Goal: Task Accomplishment & Management: Use online tool/utility

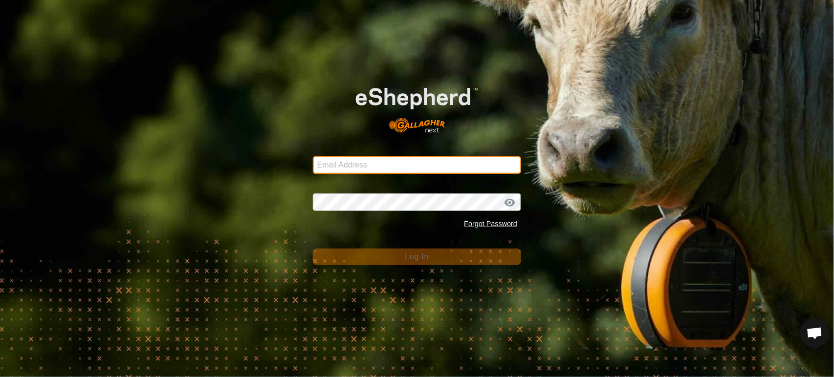
click at [358, 164] on input "Email Address" at bounding box center [417, 165] width 209 height 18
click at [0, 377] on com-1password-button at bounding box center [0, 377] width 0 height 0
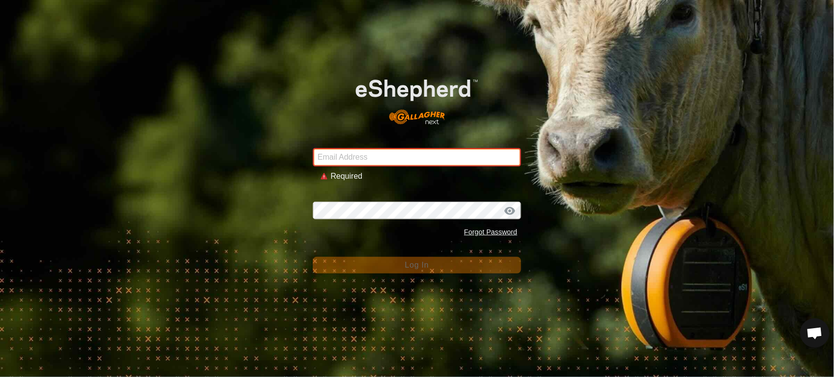
type input "andrew.macdonald103@gmail.com"
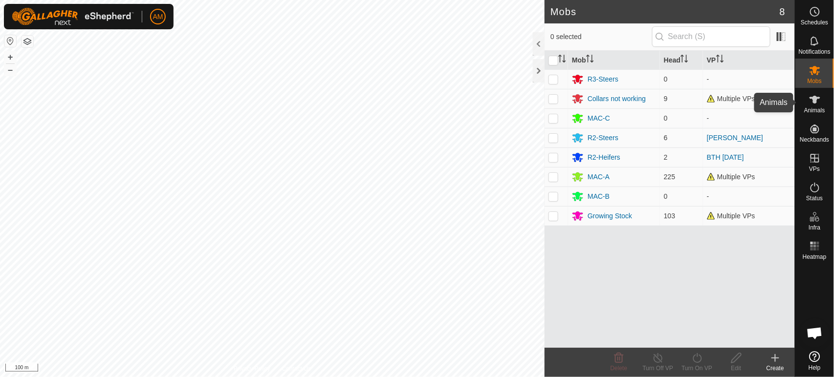
click at [817, 107] on es-animals-svg-icon at bounding box center [815, 100] width 18 height 16
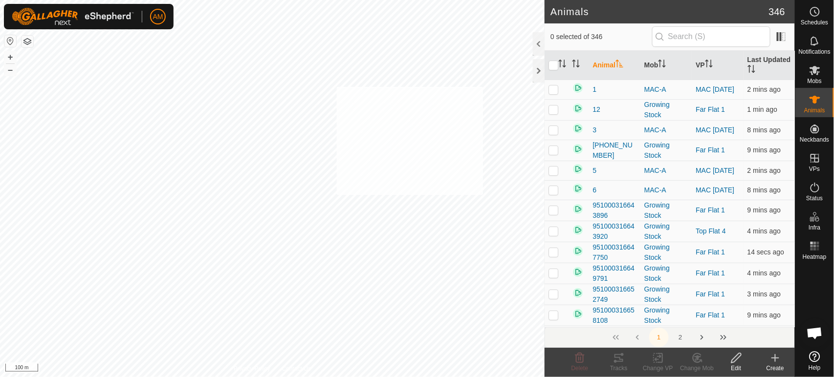
checkbox input "true"
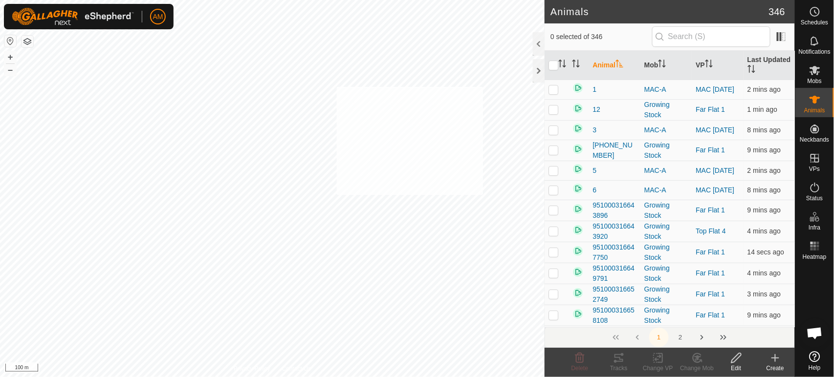
checkbox input "true"
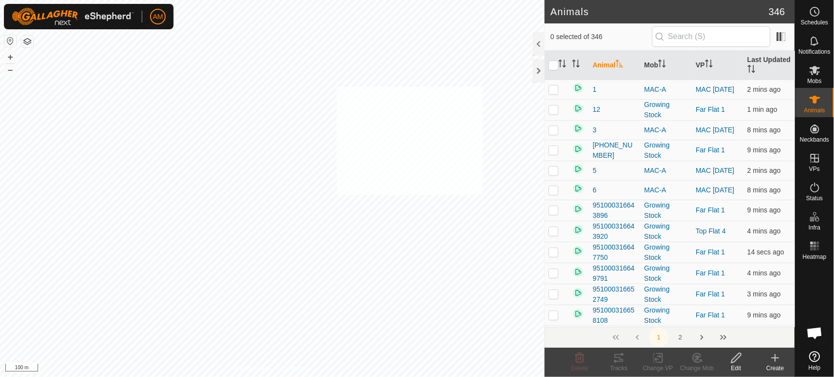
checkbox input "true"
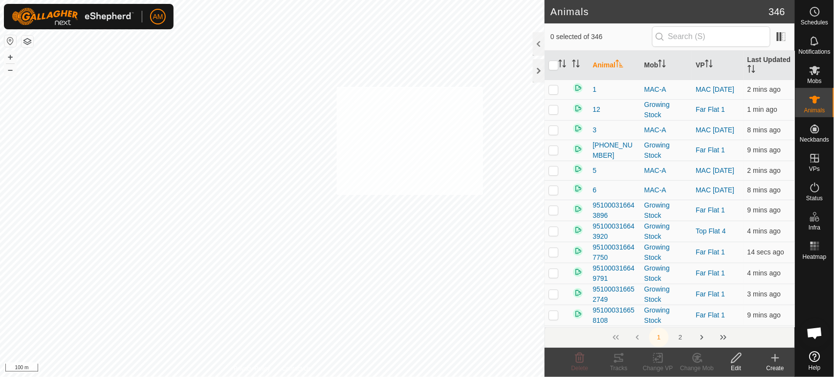
checkbox input "true"
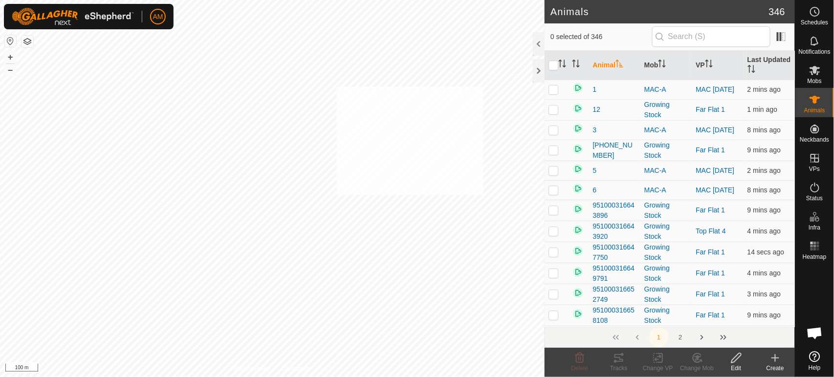
checkbox input "true"
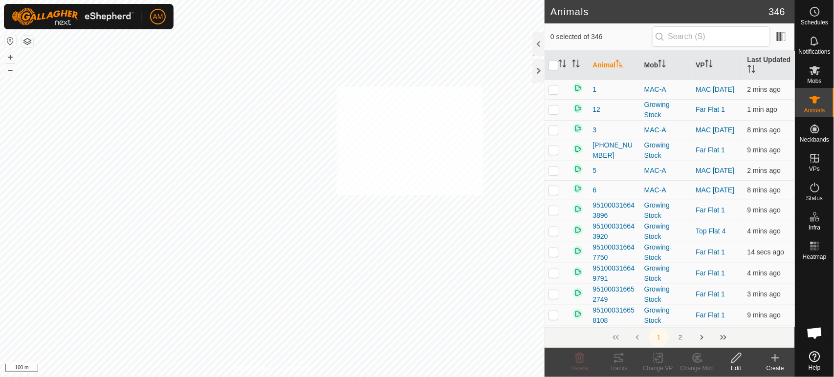
checkbox input "true"
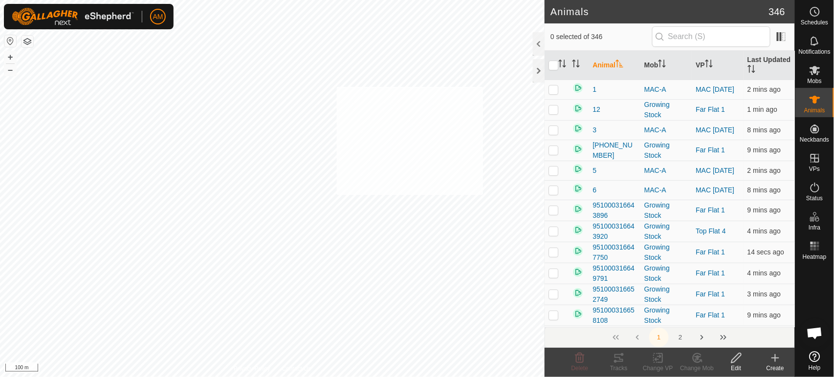
checkbox input "true"
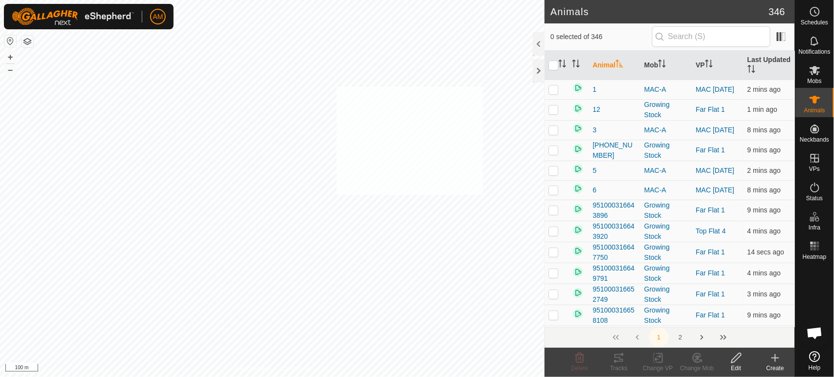
checkbox input "true"
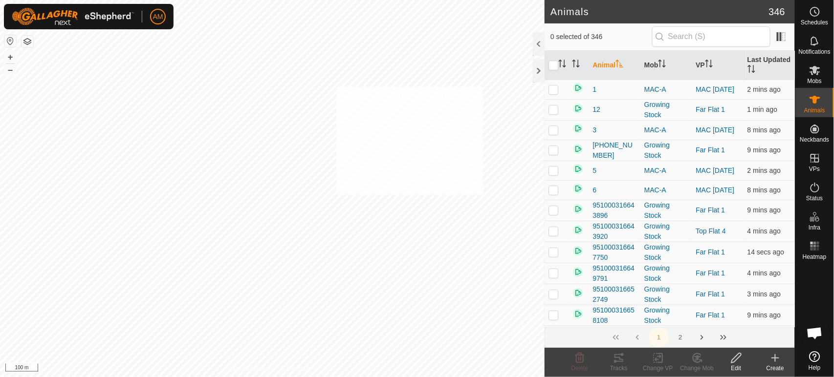
checkbox input "true"
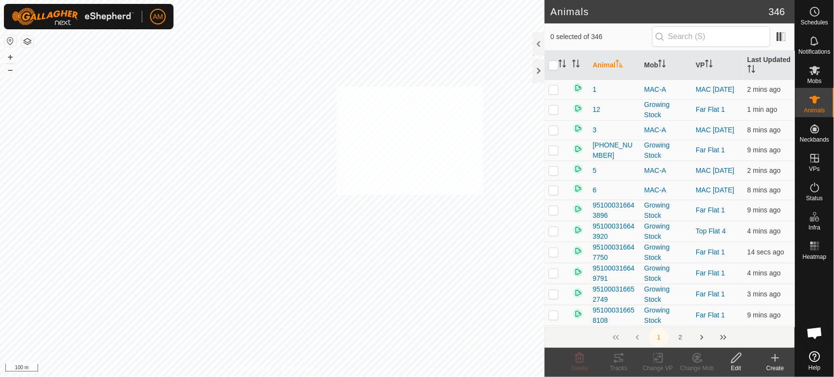
checkbox input "true"
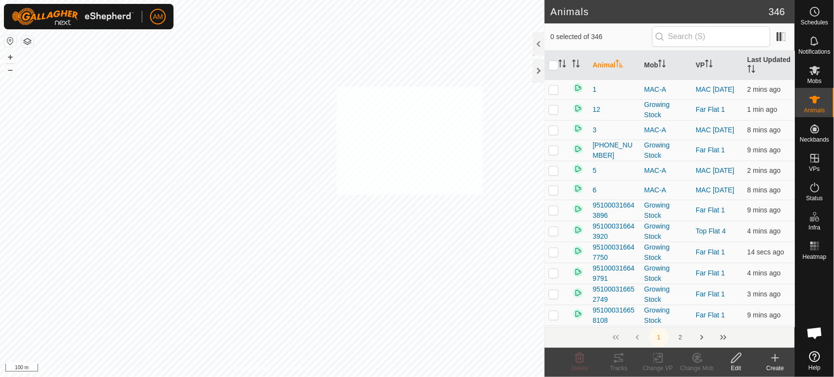
checkbox input "true"
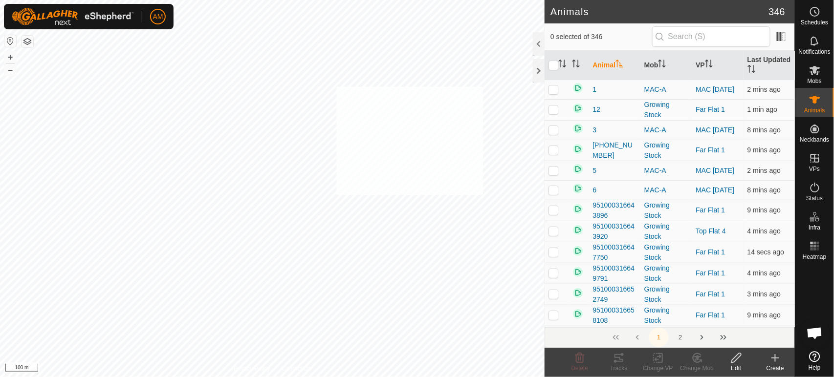
checkbox input "true"
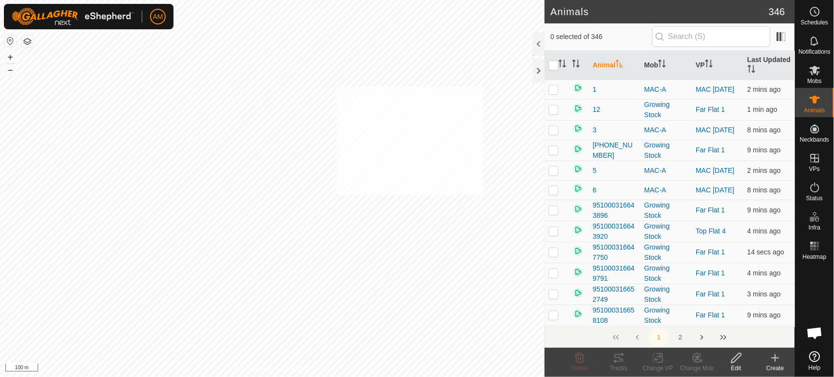
checkbox input "true"
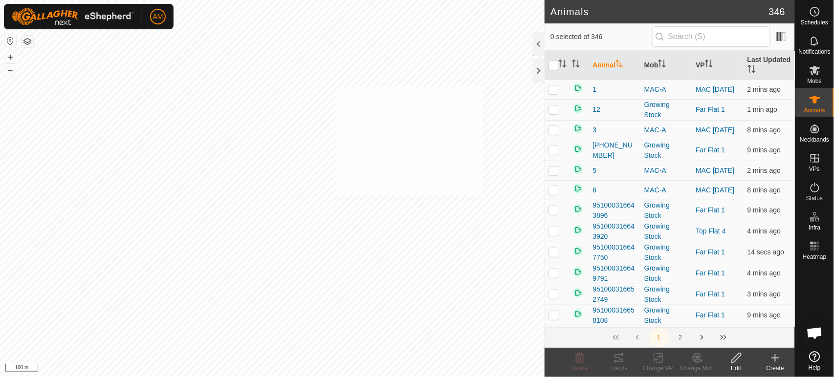
checkbox input "true"
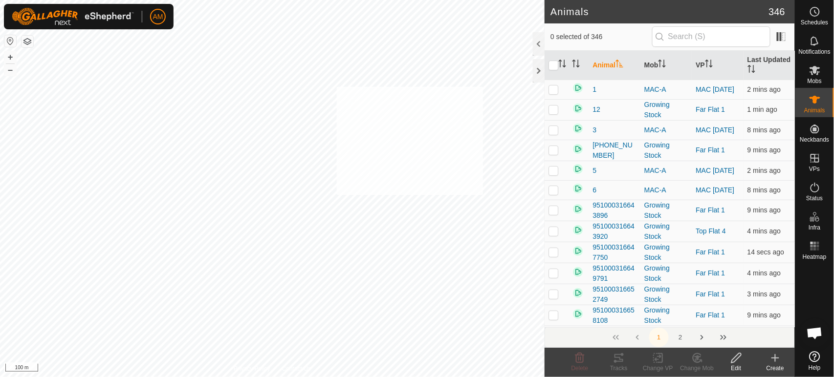
checkbox input "true"
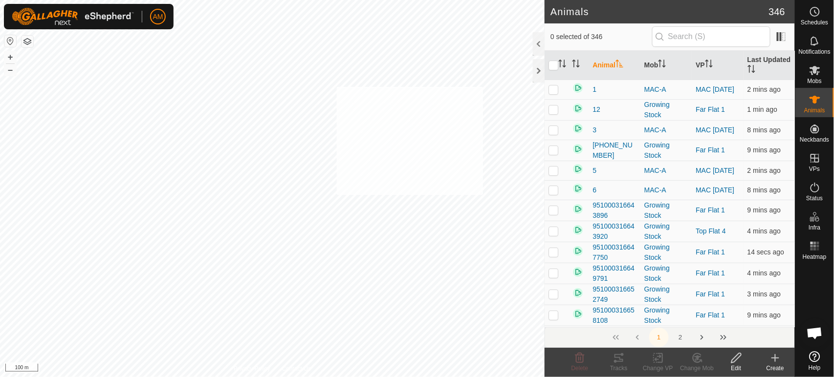
checkbox input "true"
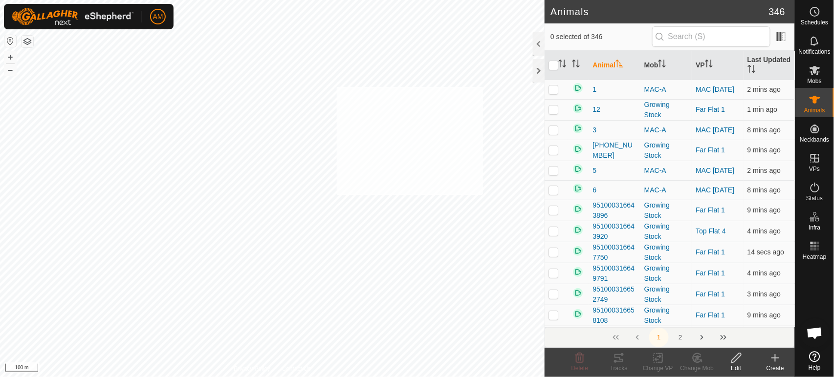
checkbox input "true"
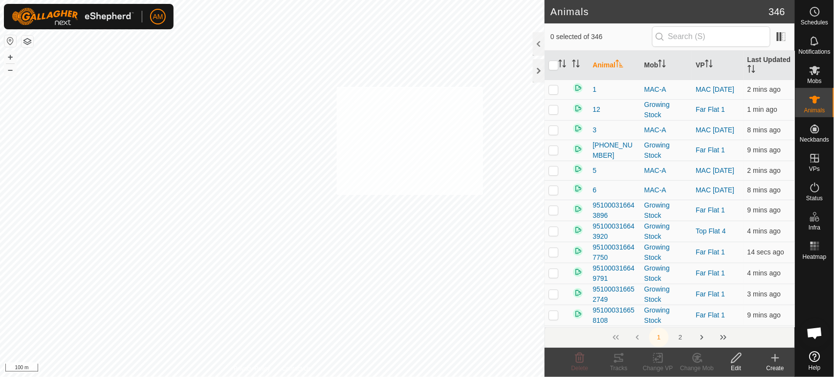
checkbox input "true"
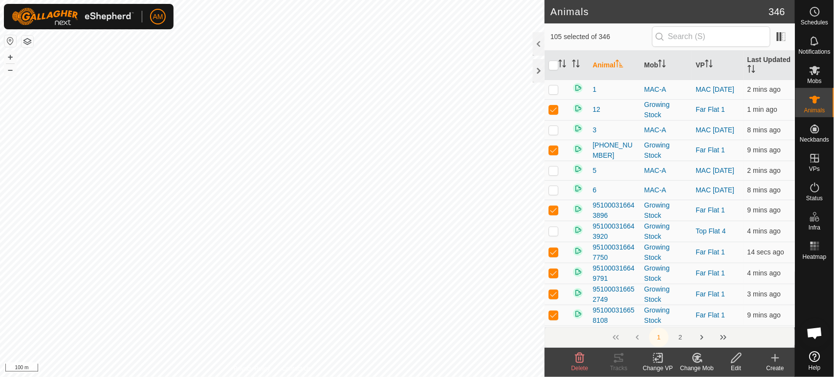
click at [669, 358] on change-vp-svg-icon at bounding box center [657, 358] width 39 height 12
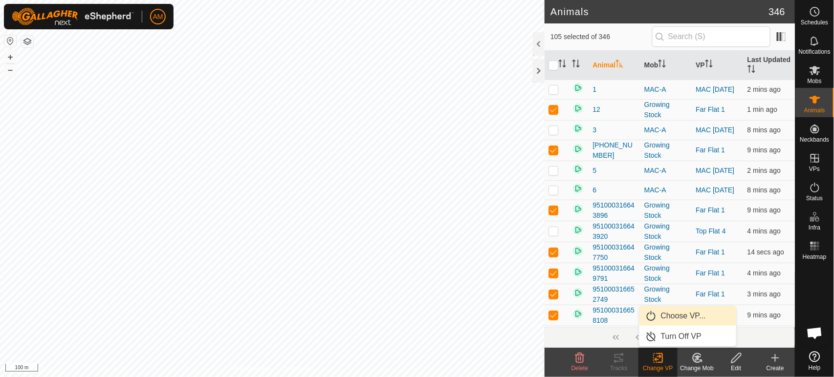
click at [674, 322] on link "Choose VP..." at bounding box center [687, 316] width 97 height 20
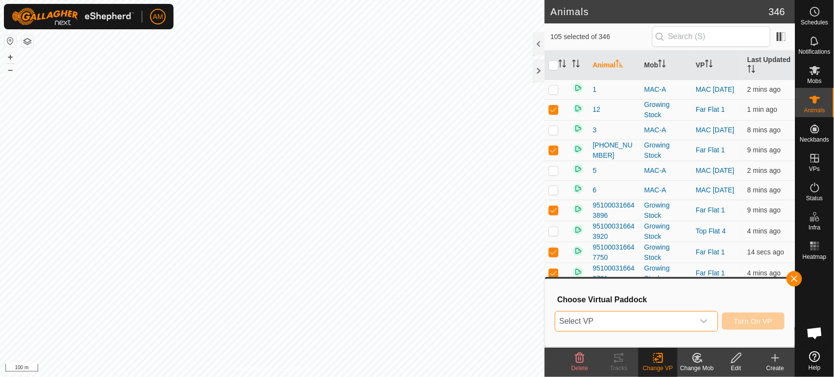
click at [644, 320] on span "Select VP" at bounding box center [624, 322] width 138 height 20
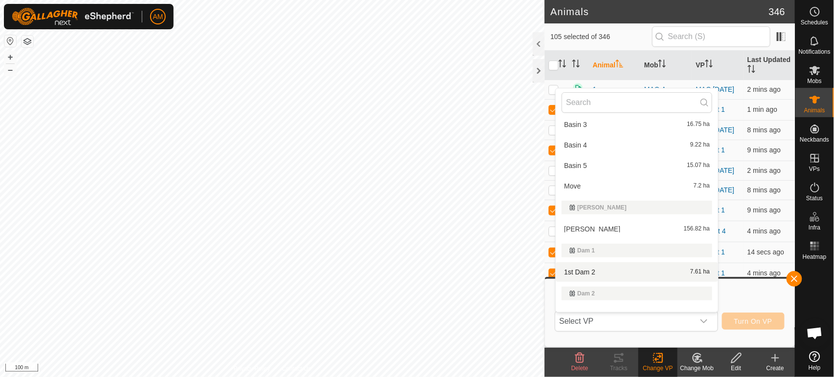
scroll to position [217, 0]
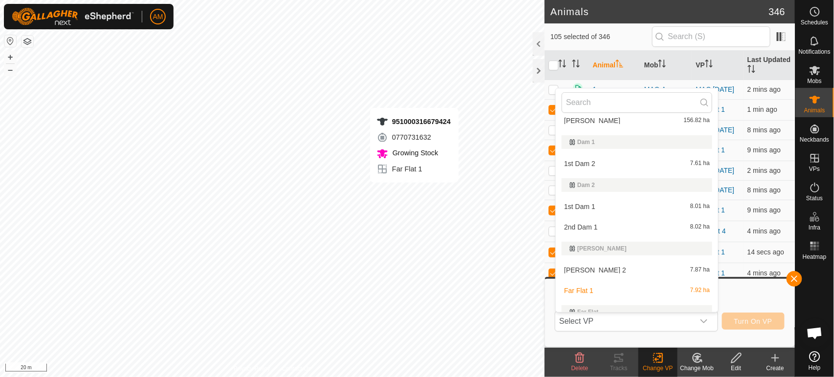
checkbox input "false"
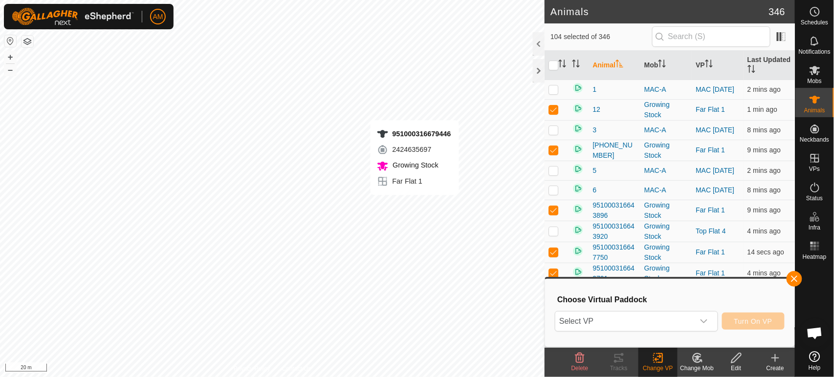
checkbox input "false"
click at [698, 320] on div "dropdown trigger" at bounding box center [704, 322] width 20 height 20
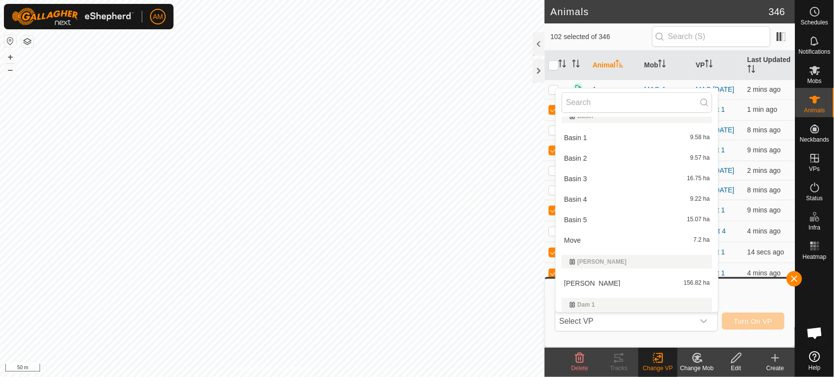
scroll to position [0, 0]
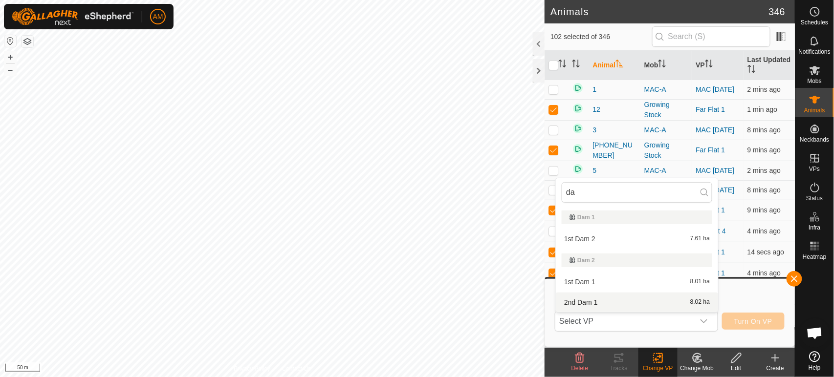
type input "da"
click at [594, 303] on li "2nd Dam 1 8.02 ha" at bounding box center [637, 303] width 162 height 20
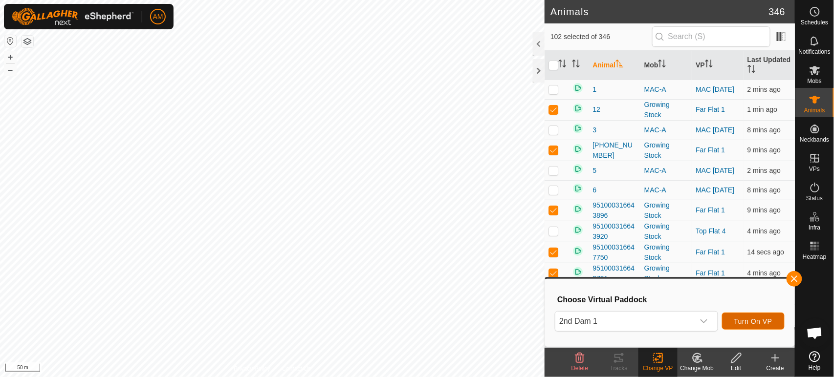
click at [742, 320] on span "Turn On VP" at bounding box center [753, 322] width 38 height 8
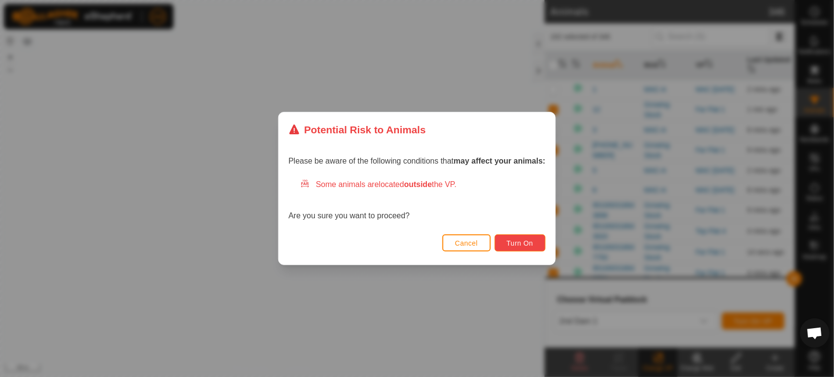
click at [522, 249] on button "Turn On" at bounding box center [520, 243] width 51 height 17
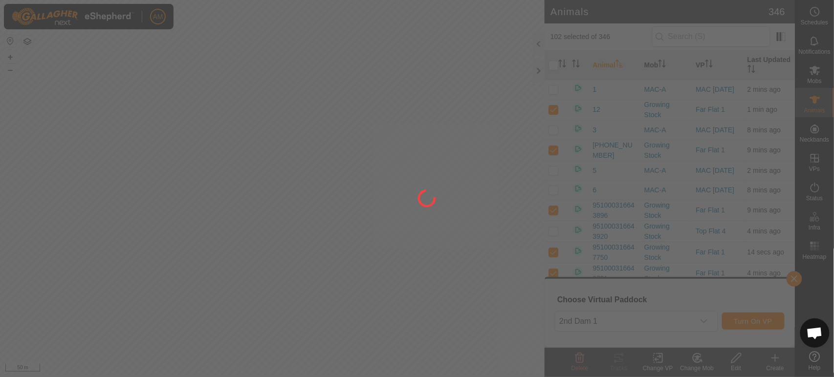
click at [367, 306] on div at bounding box center [417, 188] width 834 height 377
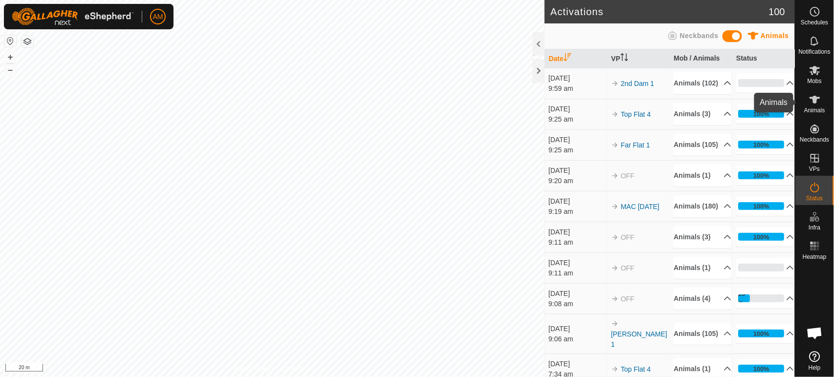
click at [822, 102] on es-animals-svg-icon at bounding box center [815, 100] width 18 height 16
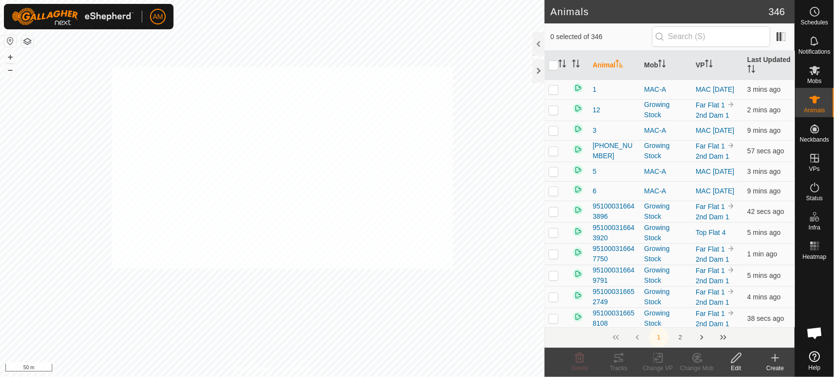
checkbox input "true"
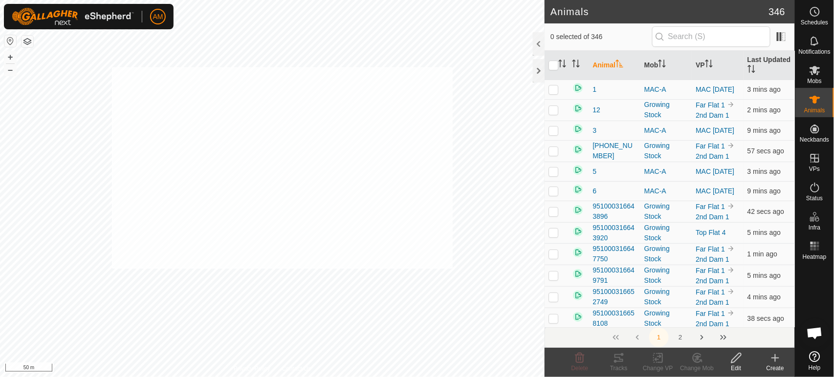
checkbox input "true"
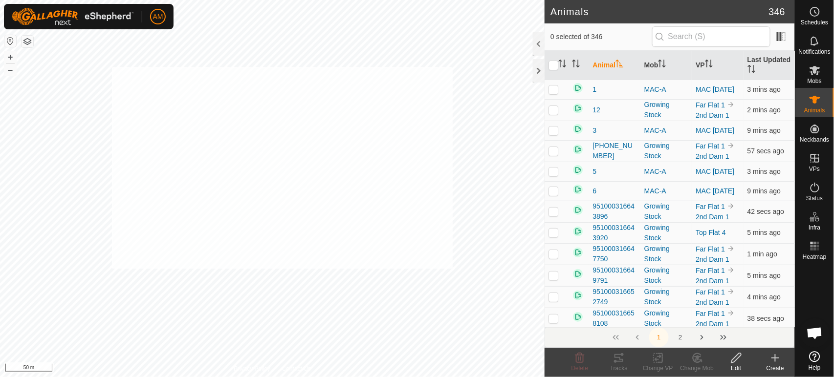
checkbox input "true"
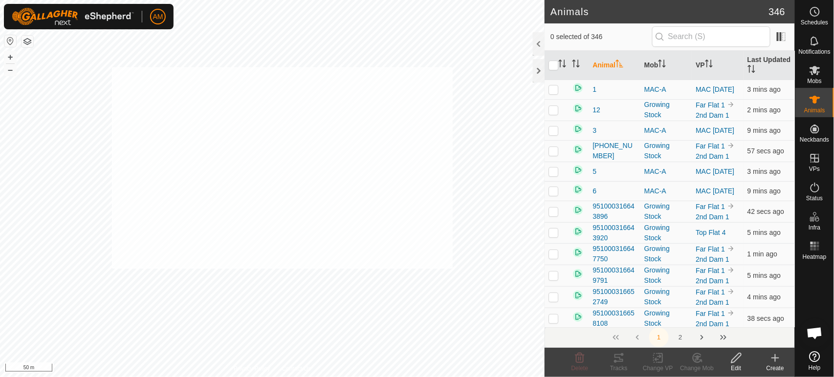
checkbox input "true"
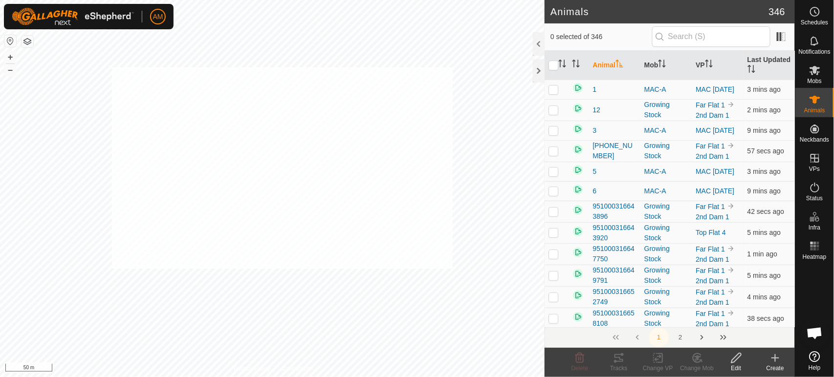
checkbox input "true"
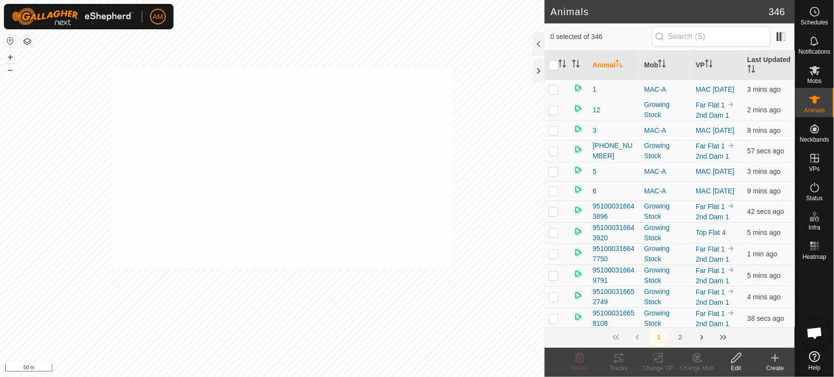
checkbox input "true"
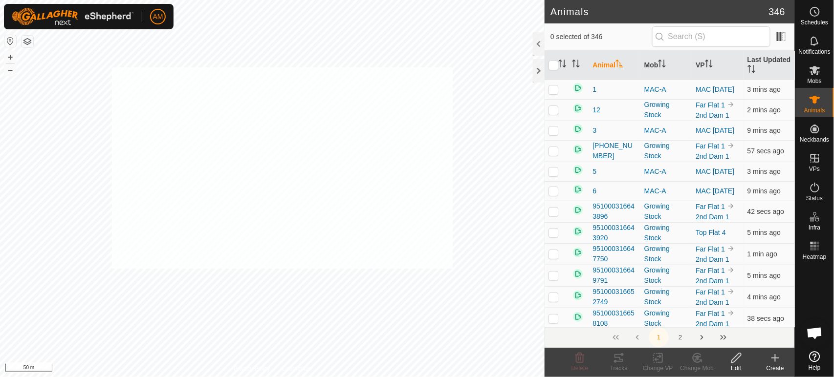
checkbox input "true"
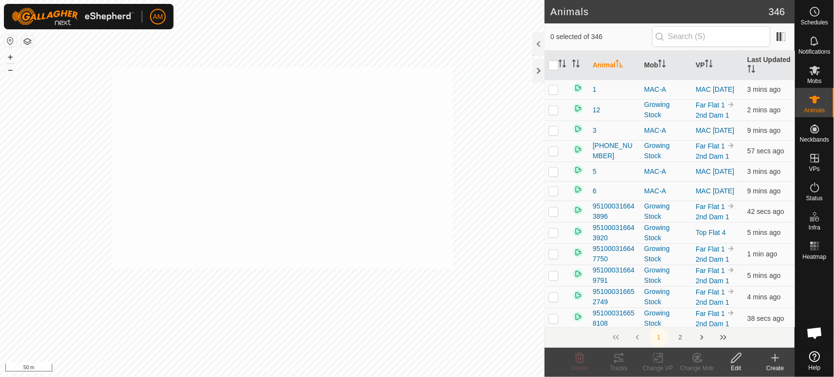
checkbox input "true"
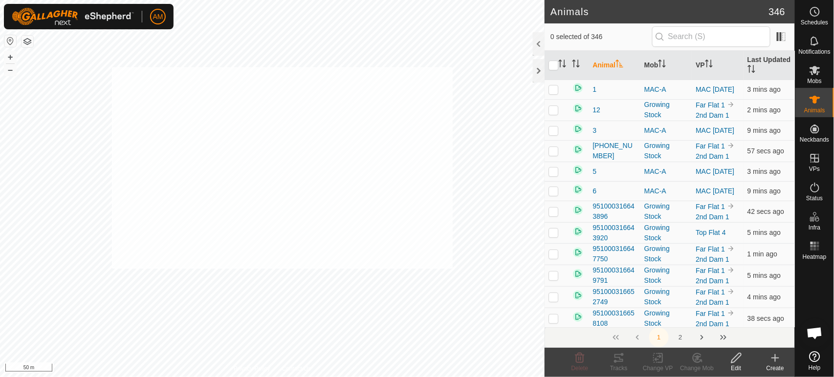
checkbox input "true"
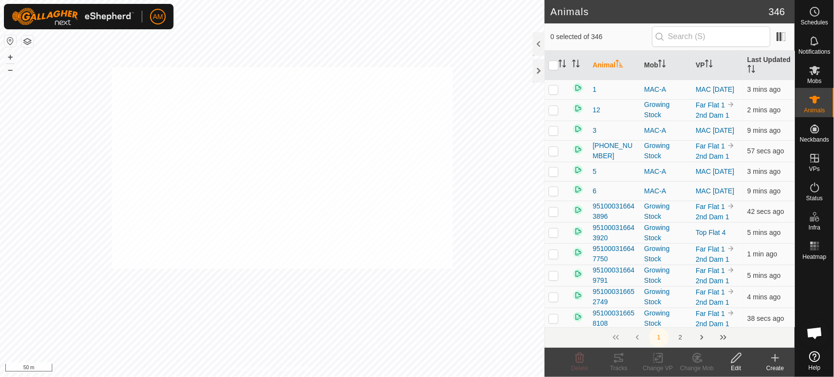
checkbox input "true"
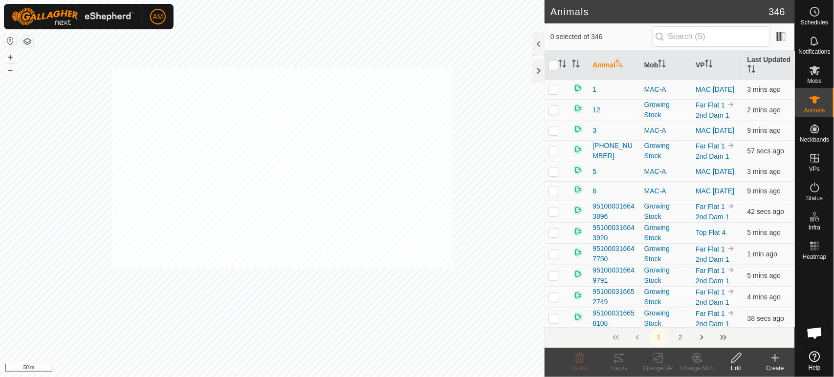
checkbox input "true"
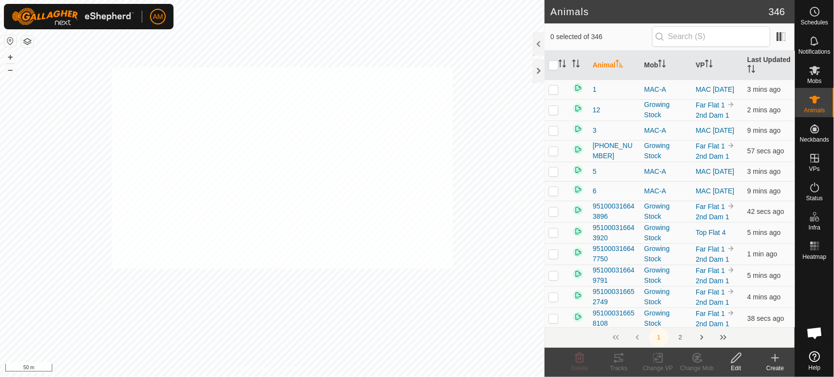
checkbox input "true"
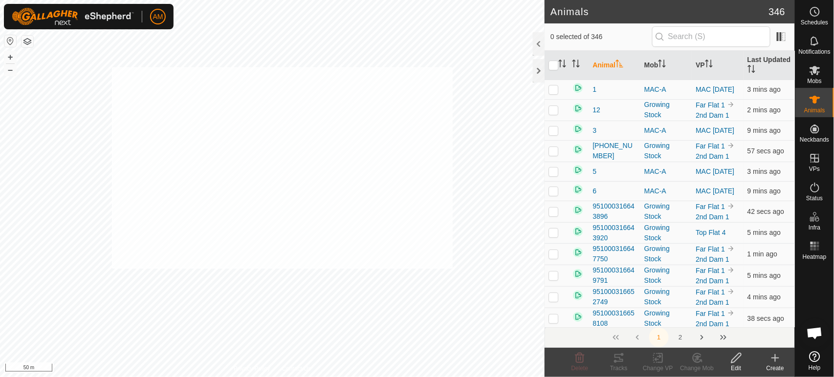
checkbox input "true"
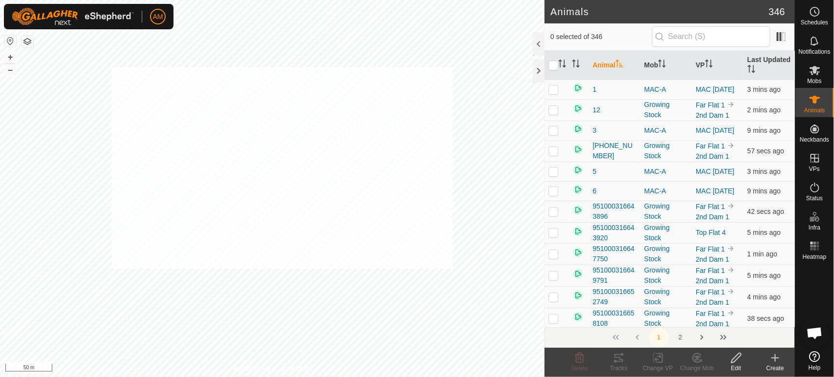
checkbox input "true"
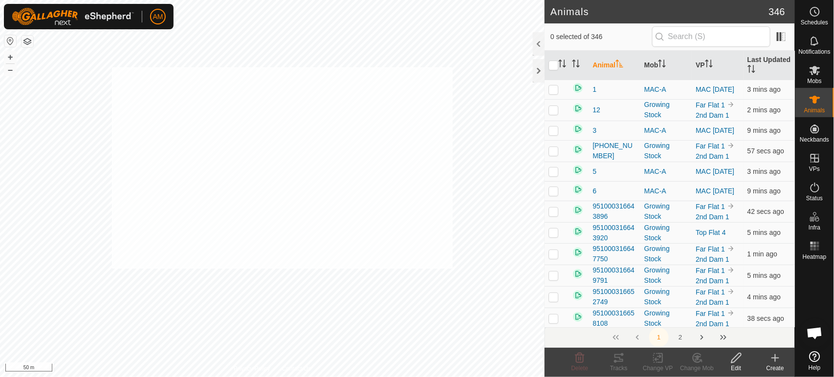
checkbox input "true"
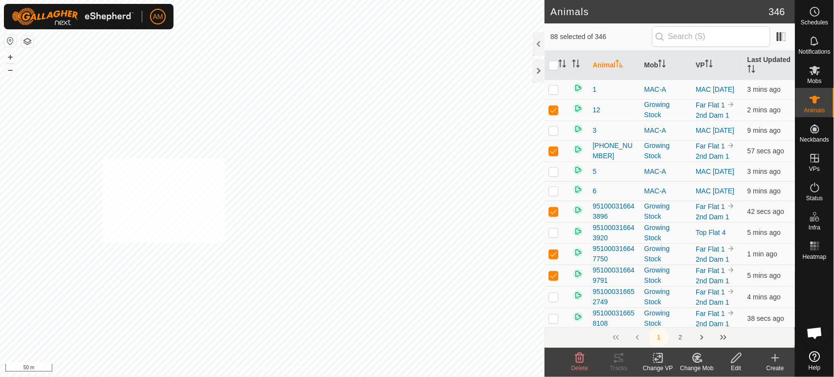
checkbox input "true"
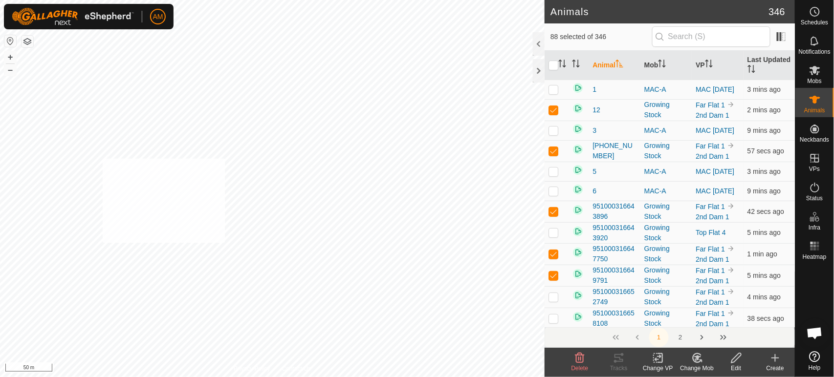
checkbox input "true"
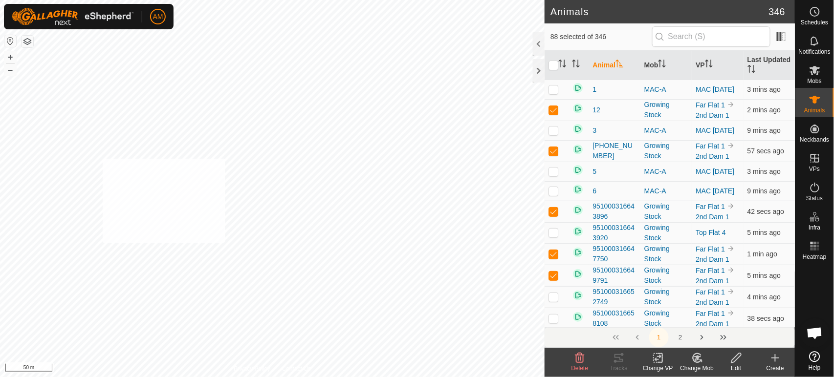
checkbox input "true"
click at [704, 363] on change-mob-svg-icon at bounding box center [696, 358] width 39 height 12
click at [704, 312] on link "Choose Mob..." at bounding box center [726, 316] width 97 height 20
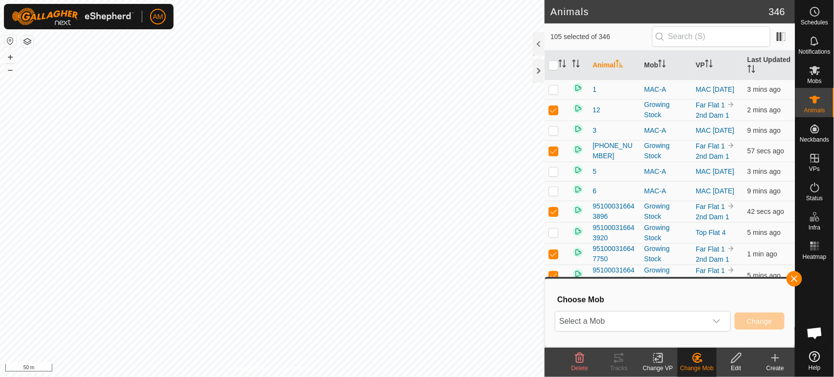
click at [666, 321] on span "Select a Mob" at bounding box center [631, 322] width 152 height 20
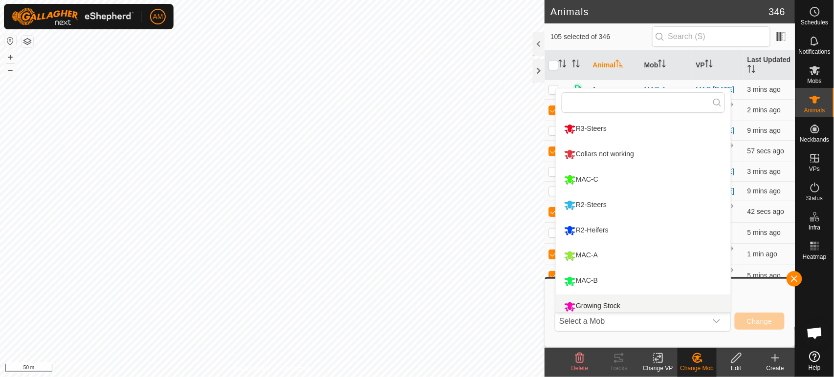
scroll to position [7, 0]
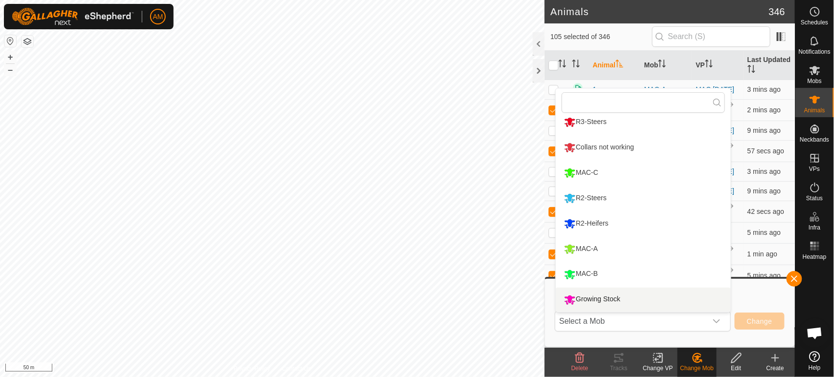
click at [613, 300] on li "Growing Stock" at bounding box center [643, 300] width 175 height 24
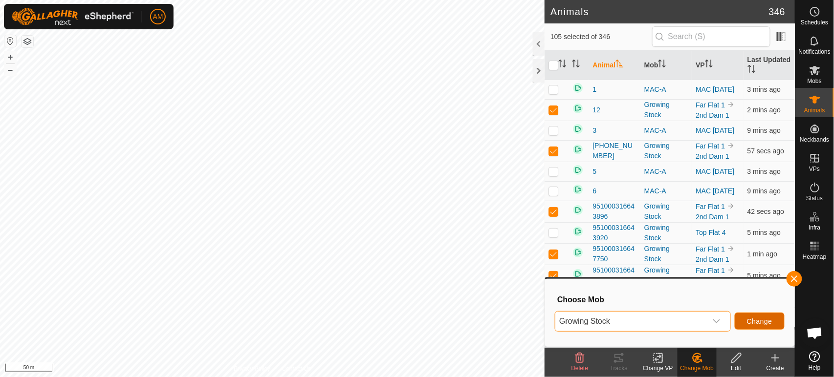
click at [750, 319] on span "Change" at bounding box center [759, 322] width 25 height 8
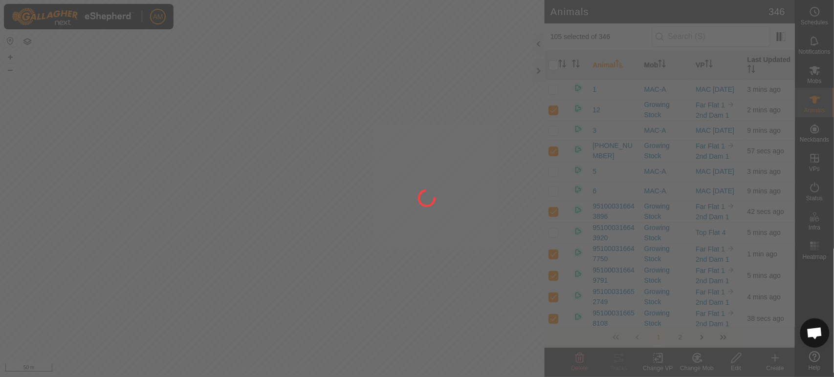
checkbox input "false"
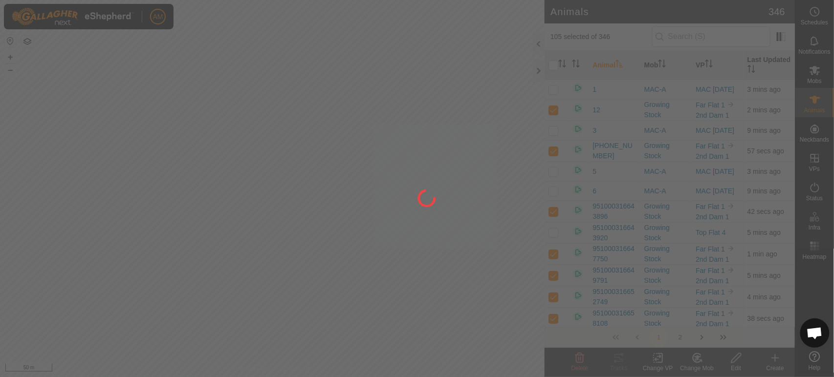
checkbox input "false"
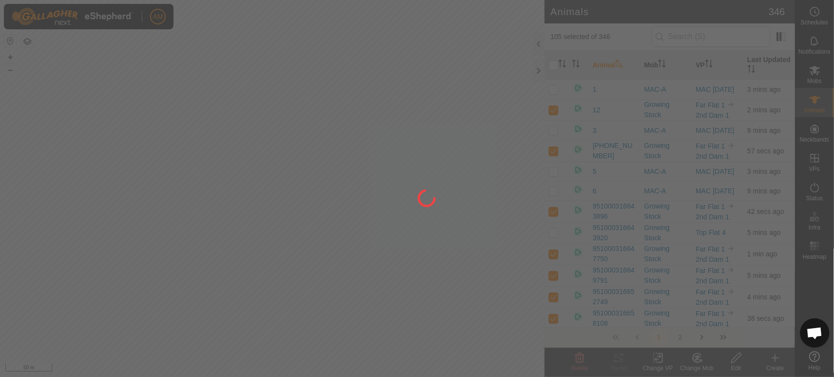
checkbox input "false"
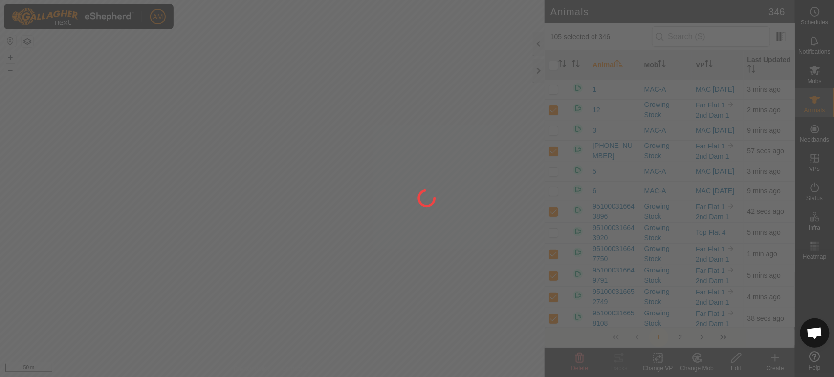
checkbox input "false"
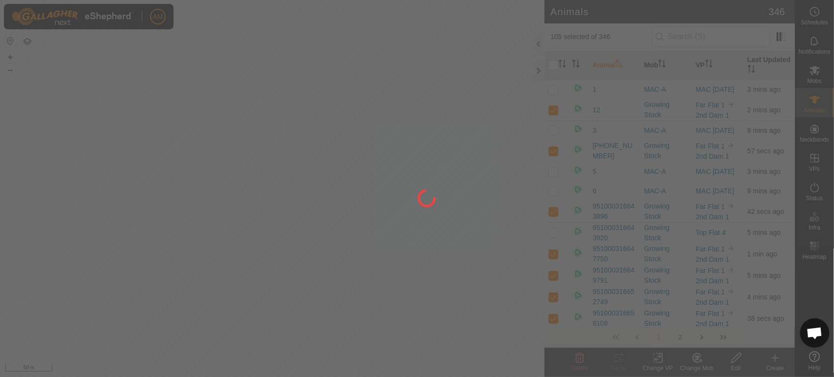
checkbox input "false"
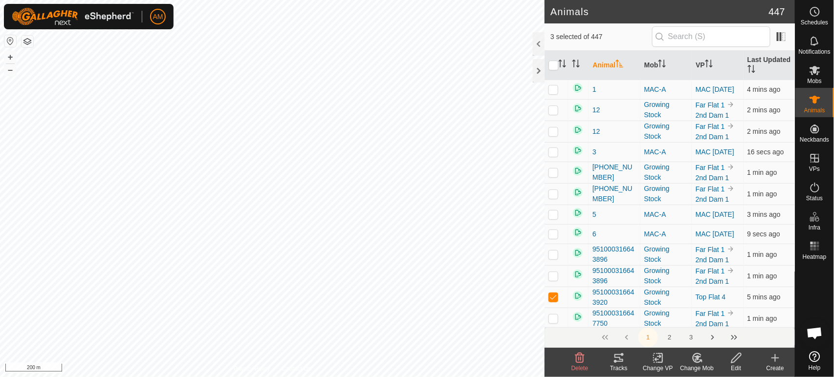
click at [691, 362] on icon at bounding box center [697, 358] width 12 height 12
click at [702, 314] on link "Choose Mob..." at bounding box center [726, 316] width 97 height 20
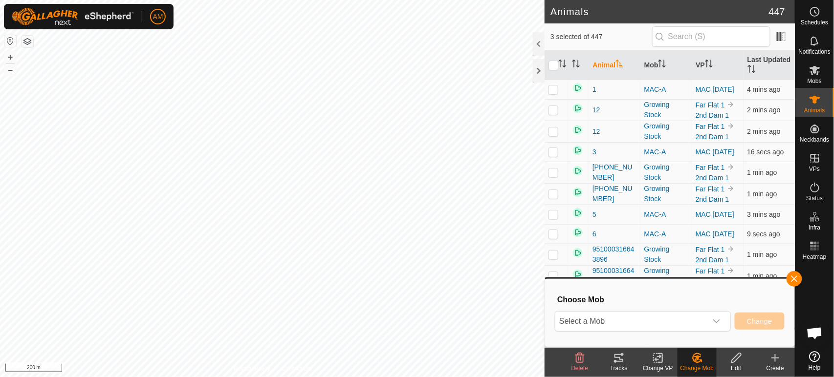
click at [623, 321] on span "Select a Mob" at bounding box center [631, 322] width 152 height 20
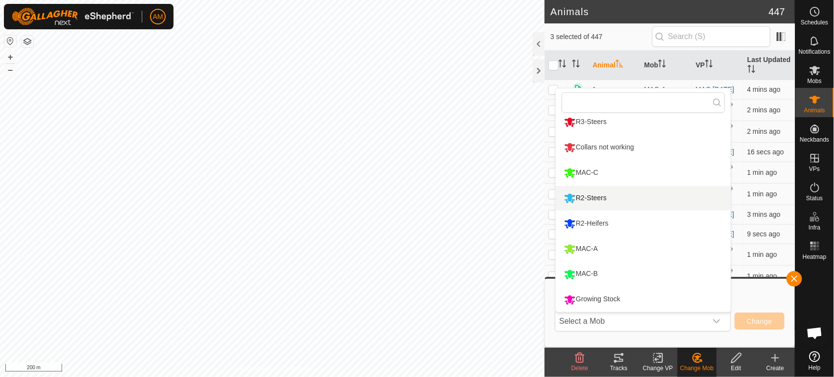
click at [585, 198] on li "R2-Steers" at bounding box center [643, 198] width 175 height 24
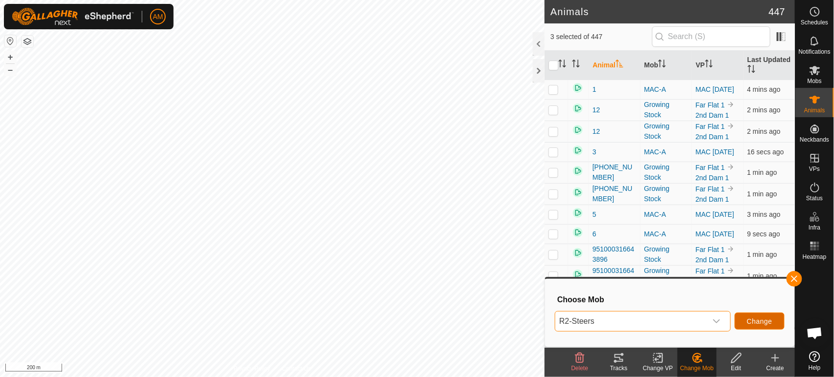
click at [752, 320] on span "Change" at bounding box center [759, 322] width 25 height 8
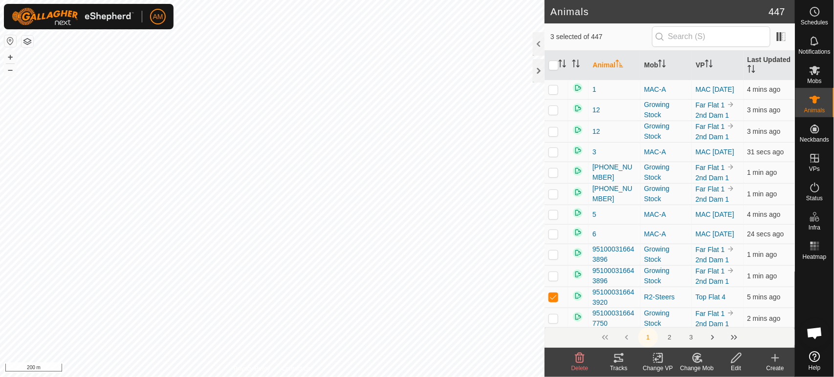
click at [661, 361] on icon at bounding box center [658, 358] width 12 height 12
click at [666, 336] on link "Turn Off VP" at bounding box center [687, 337] width 97 height 20
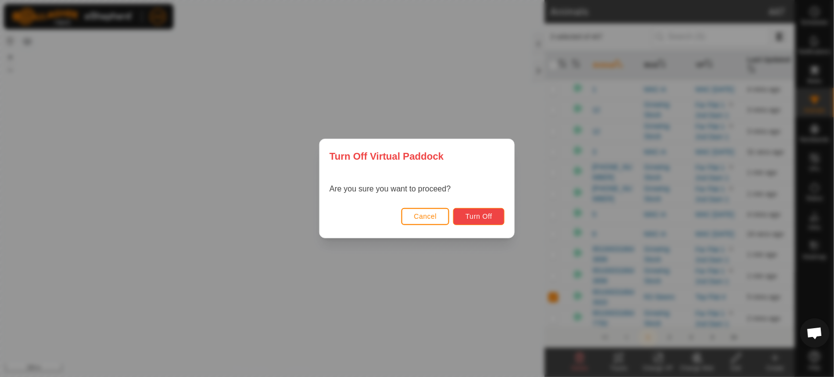
click at [483, 216] on span "Turn Off" at bounding box center [478, 217] width 27 height 8
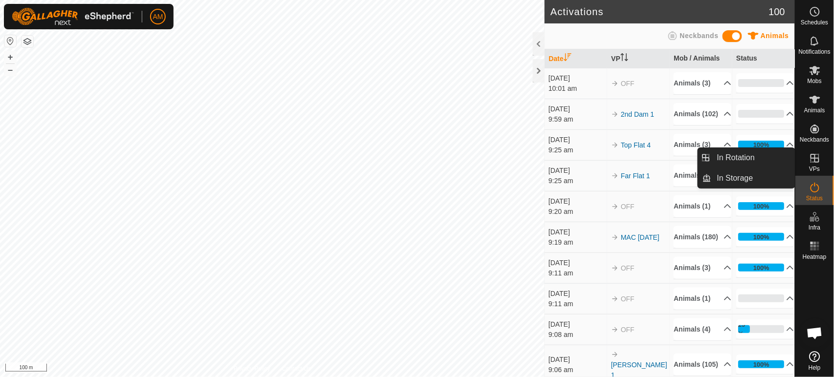
click at [758, 163] on link "In Rotation" at bounding box center [753, 158] width 84 height 20
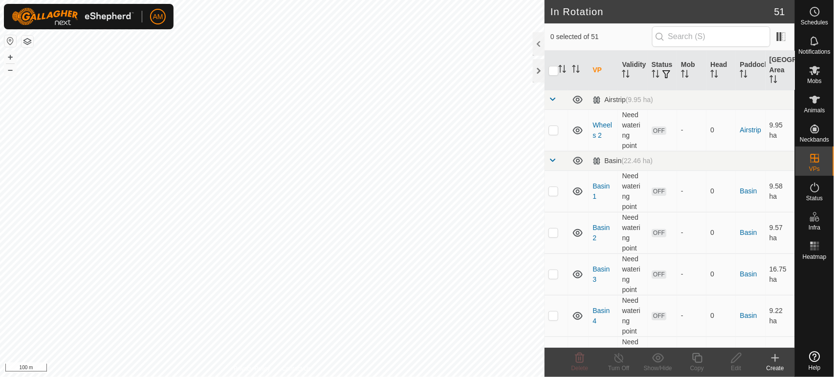
click at [779, 361] on icon at bounding box center [775, 358] width 12 height 12
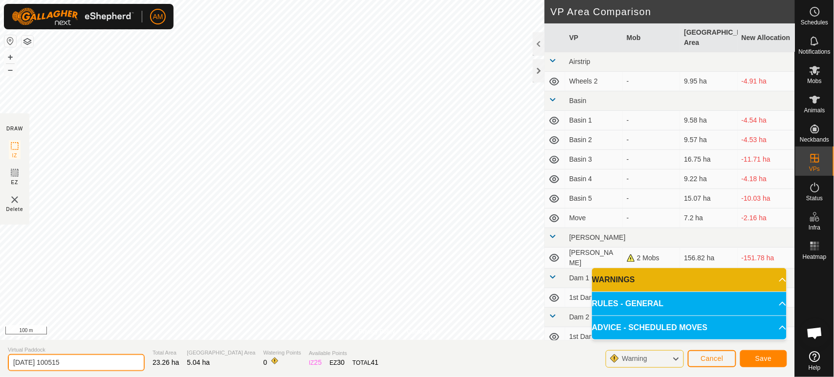
drag, startPoint x: 89, startPoint y: 367, endPoint x: 0, endPoint y: 362, distance: 89.1
click at [0, 362] on section "Virtual Paddock [DATE] 100515 Total Area 23.26 ha Grazing Area 5.04 ha Watering…" at bounding box center [397, 358] width 795 height 37
type input "Blue tags"
click at [772, 352] on button "Save" at bounding box center [763, 358] width 47 height 17
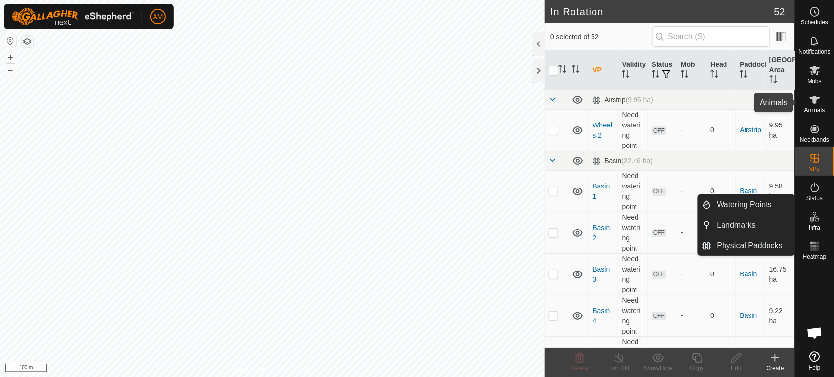
click at [813, 103] on icon at bounding box center [815, 100] width 12 height 12
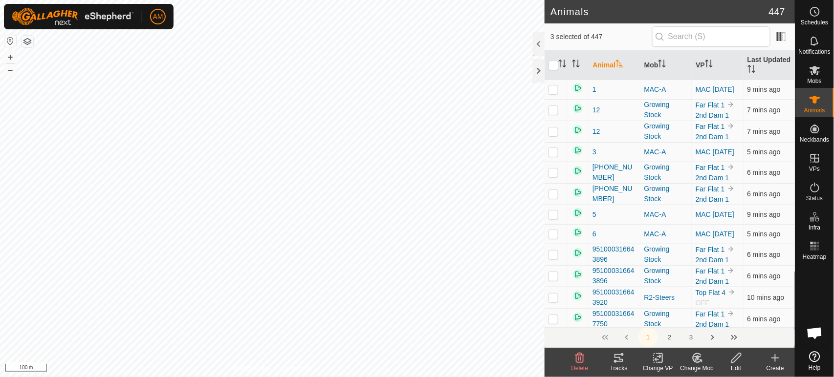
checkbox input "true"
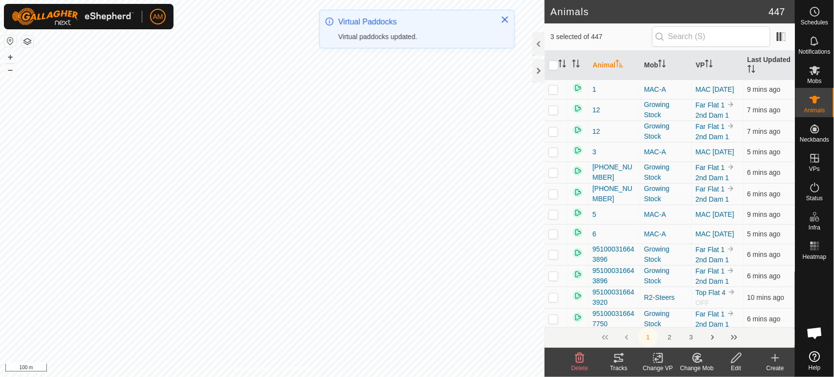
click at [659, 362] on icon at bounding box center [658, 358] width 12 height 12
click at [664, 313] on link "Choose VP..." at bounding box center [687, 316] width 97 height 20
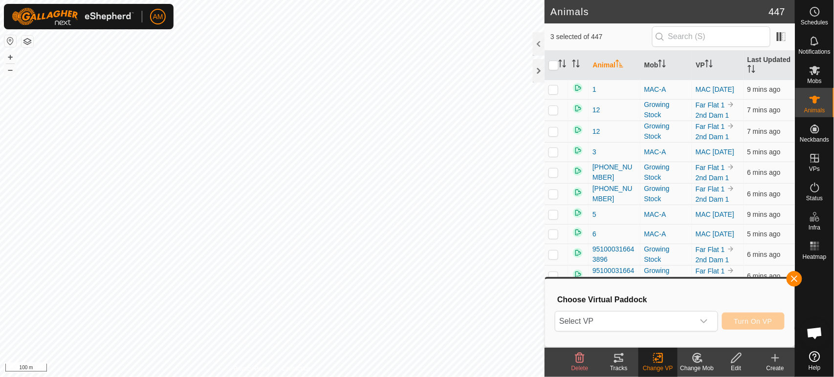
click at [616, 333] on div "Select VP Turn On VP" at bounding box center [670, 321] width 230 height 23
click at [616, 324] on span "Select VP" at bounding box center [624, 322] width 138 height 20
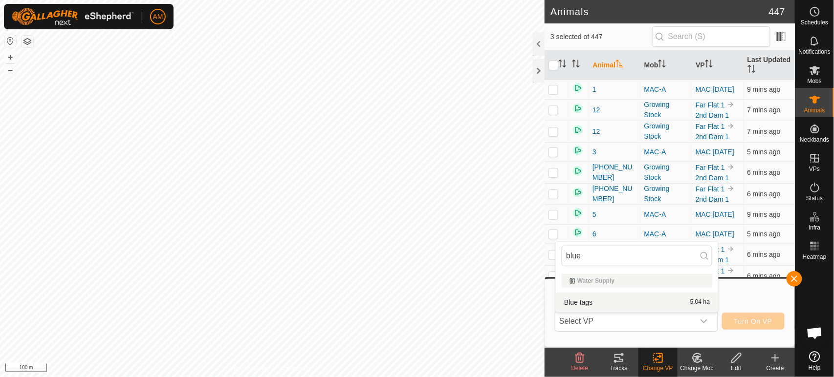
type input "blue"
click at [587, 299] on li "Blue tags 5.04 ha" at bounding box center [637, 303] width 162 height 20
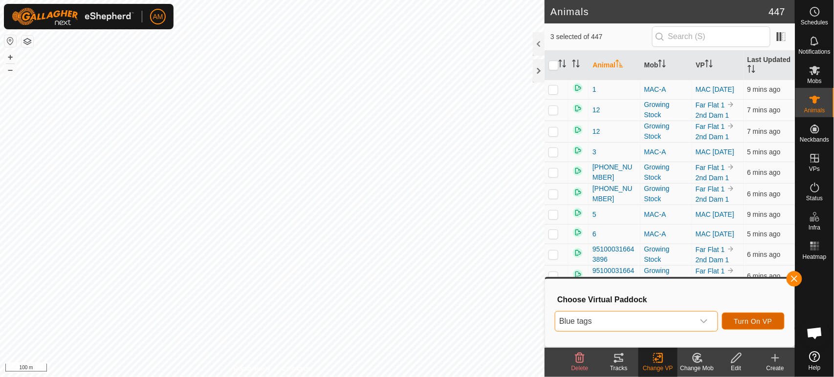
click at [756, 318] on span "Turn On VP" at bounding box center [753, 322] width 38 height 8
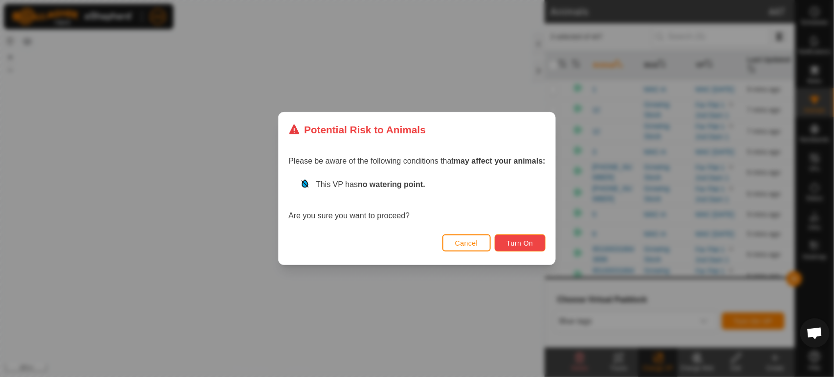
click at [535, 244] on button "Turn On" at bounding box center [520, 243] width 51 height 17
